Goal: Check status: Check status

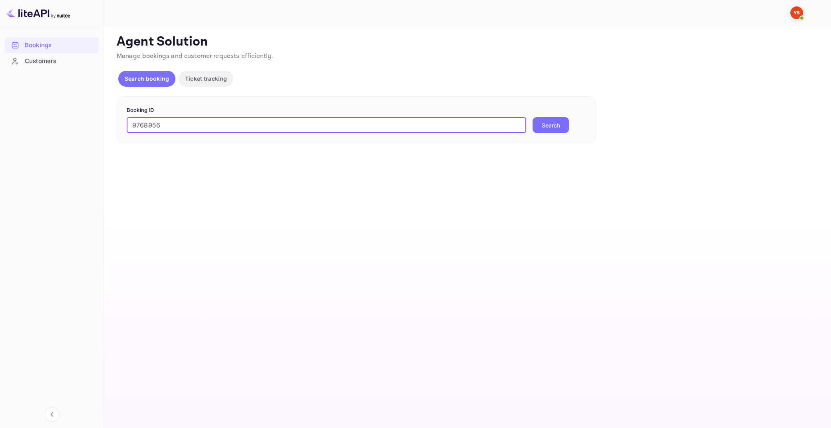
type input "9768956"
click at [533, 117] on button "Search" at bounding box center [551, 125] width 36 height 16
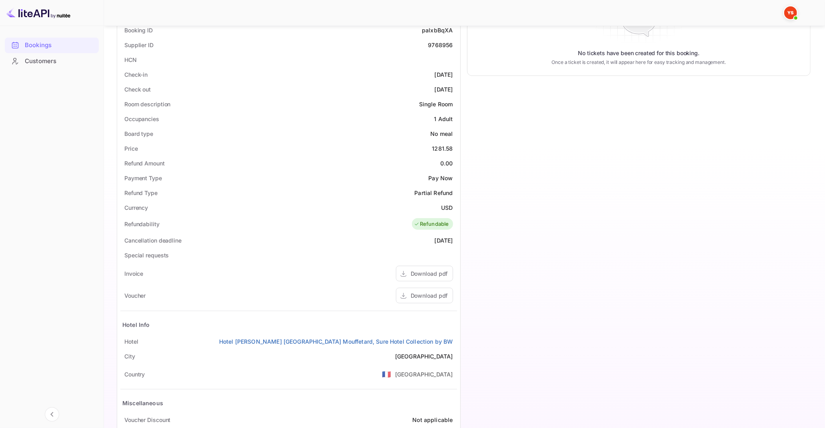
scroll to position [169, 0]
click at [424, 295] on div "Download pdf" at bounding box center [428, 294] width 37 height 8
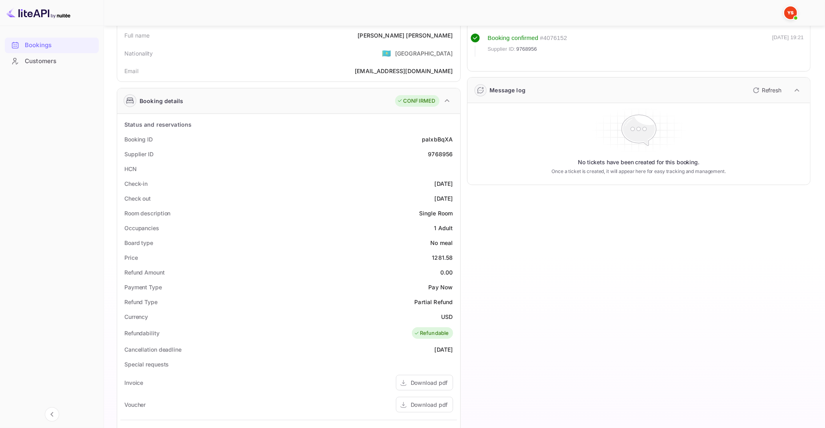
scroll to position [0, 0]
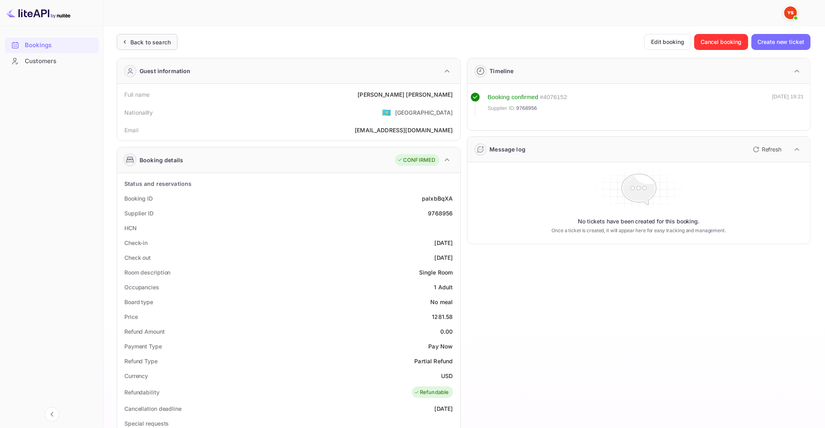
click at [151, 47] on div "Back to search" at bounding box center [147, 42] width 61 height 16
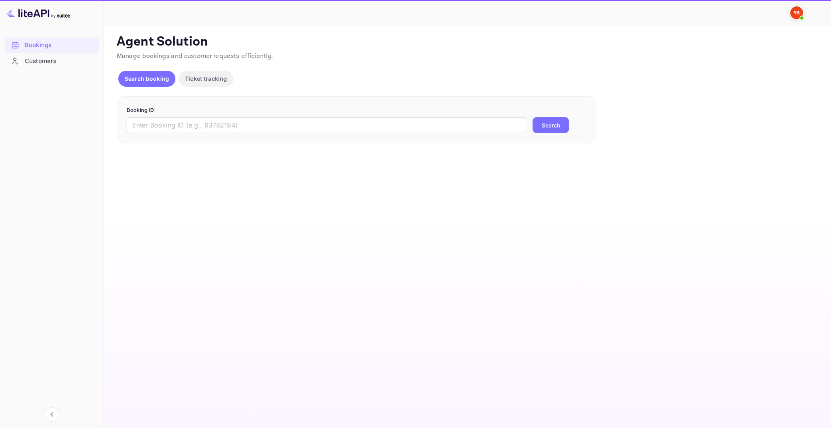
click at [232, 128] on input "text" at bounding box center [327, 125] width 400 height 16
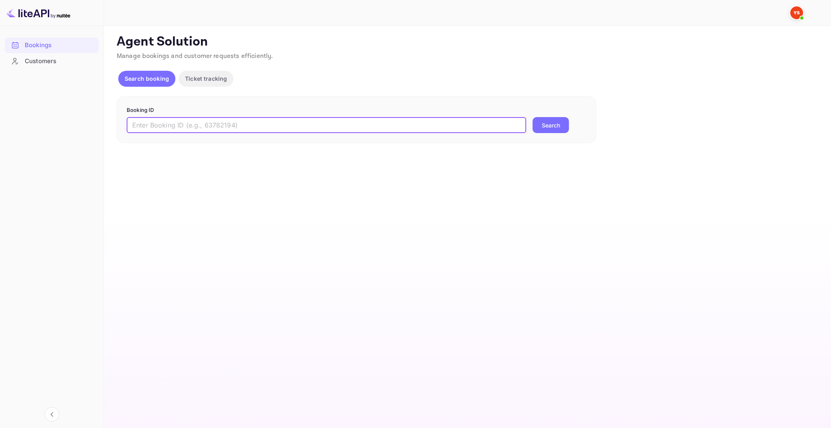
paste input "9768844"
type input "9768844"
click at [533, 117] on button "Search" at bounding box center [551, 125] width 36 height 16
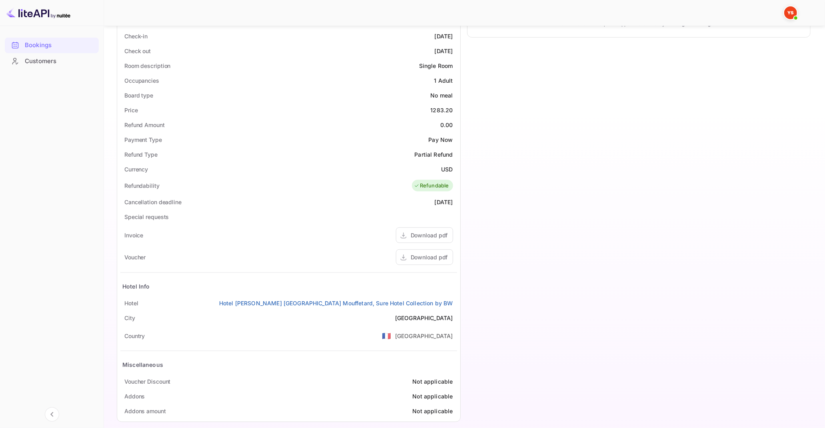
scroll to position [214, 0]
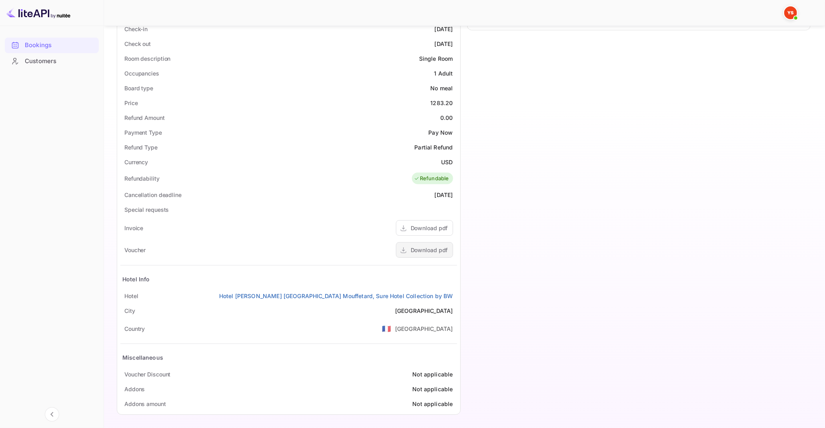
click at [414, 252] on div "Download pdf" at bounding box center [428, 250] width 37 height 8
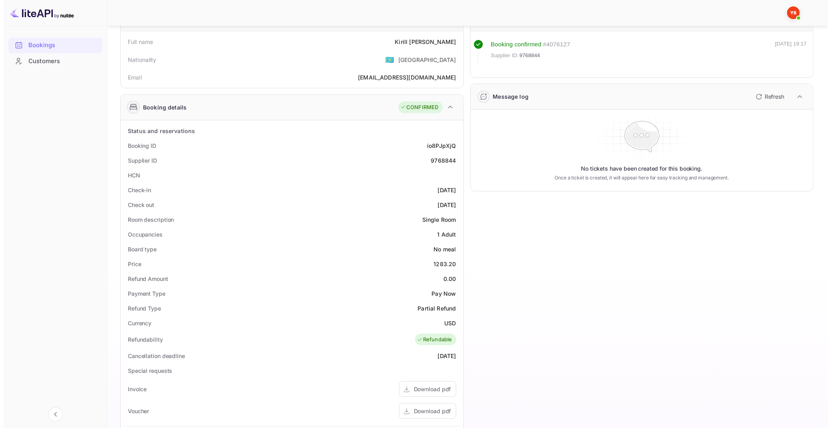
scroll to position [0, 0]
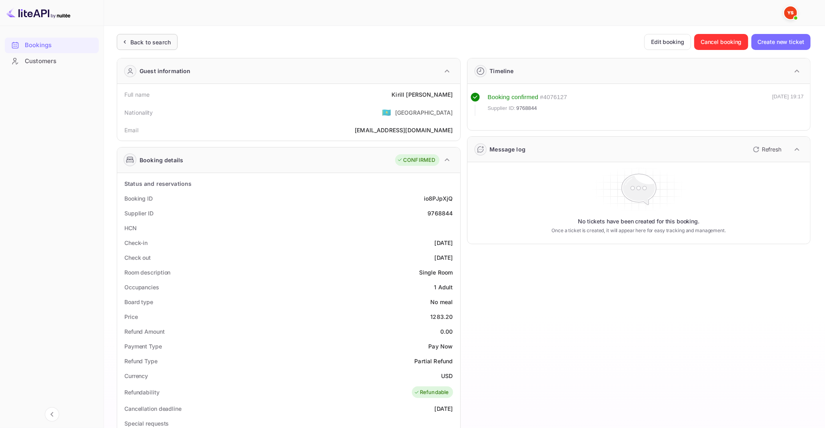
click at [150, 36] on div "Back to search" at bounding box center [147, 42] width 61 height 16
